Goal: Information Seeking & Learning: Learn about a topic

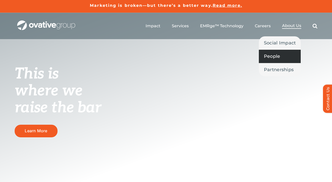
click at [270, 54] on span "People" at bounding box center [272, 56] width 16 height 7
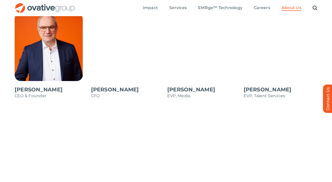
scroll to position [418, 0]
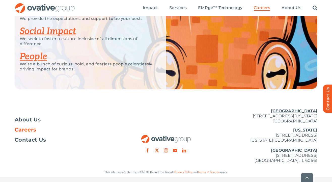
scroll to position [1028, 0]
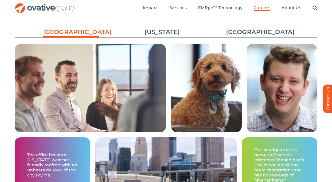
scroll to position [767, 0]
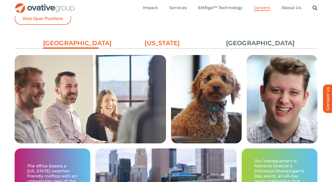
click at [161, 40] on link "[US_STATE]" at bounding box center [161, 43] width 55 height 9
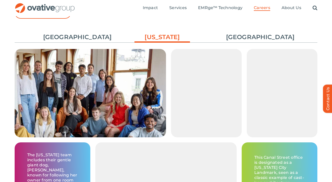
scroll to position [773, 0]
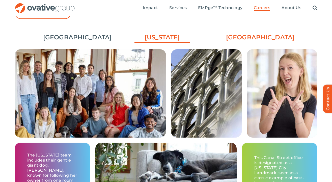
click at [254, 38] on link "[GEOGRAPHIC_DATA]" at bounding box center [253, 37] width 55 height 9
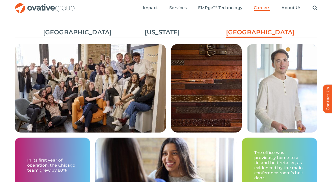
scroll to position [775, 0]
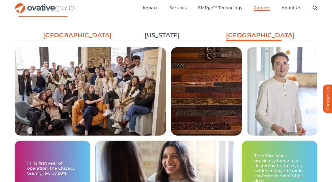
click at [77, 32] on link "[GEOGRAPHIC_DATA]" at bounding box center [70, 35] width 55 height 9
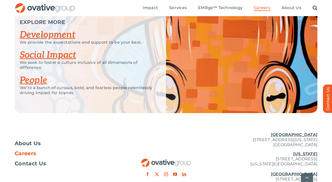
scroll to position [1028, 0]
